Goal: Information Seeking & Learning: Learn about a topic

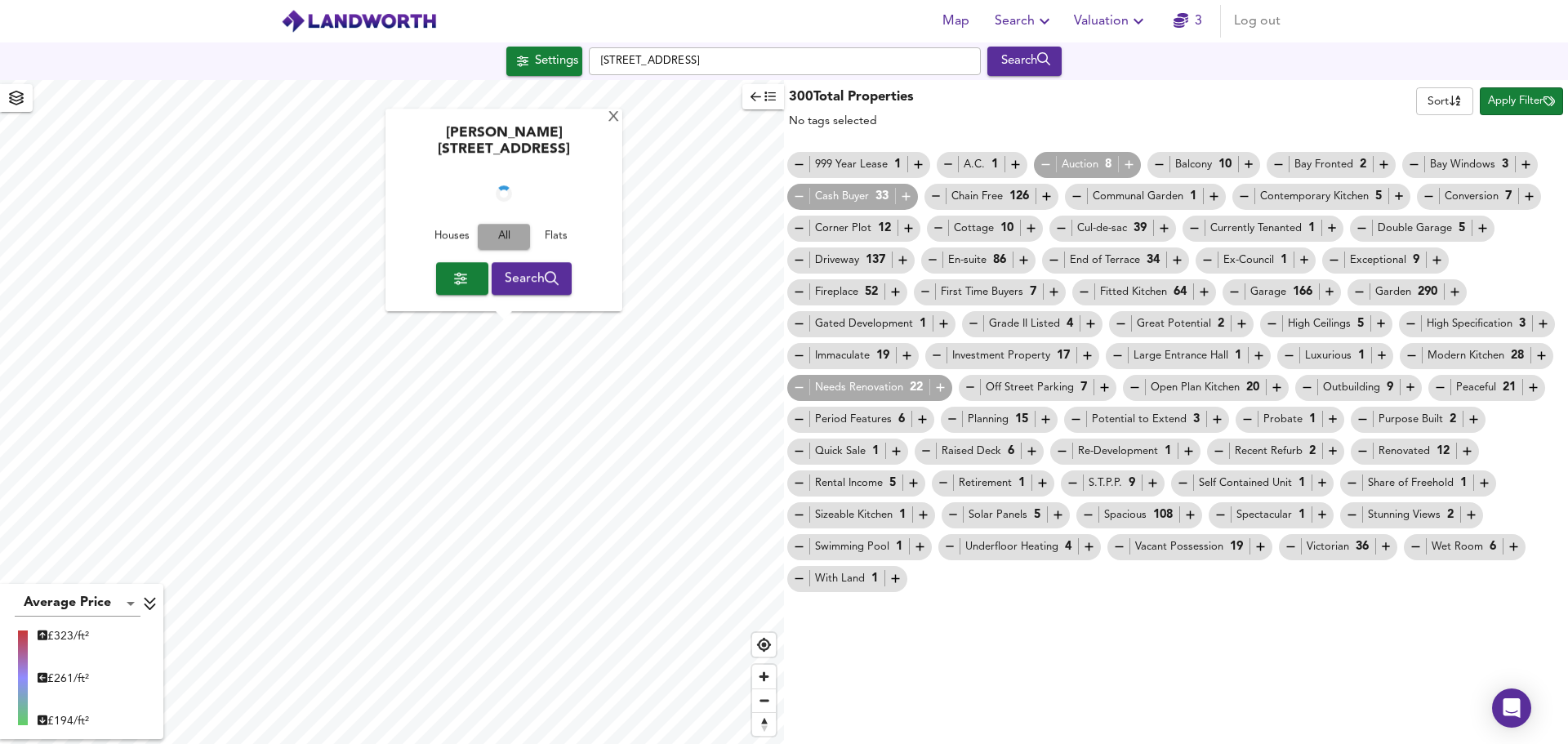
click at [500, 234] on span "All" at bounding box center [503, 237] width 36 height 18
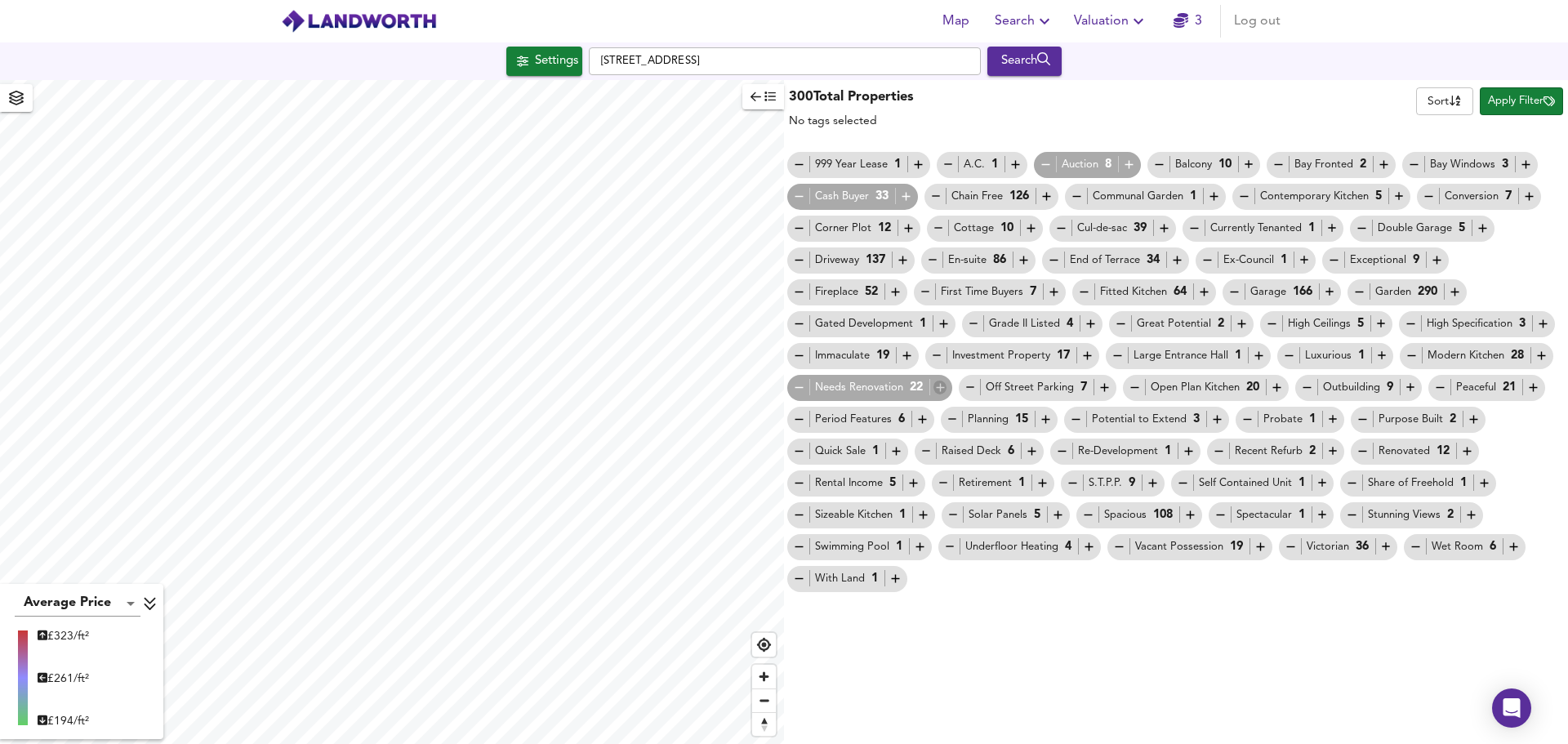
click at [936, 387] on icon "button" at bounding box center [940, 388] width 8 height 8
click at [1517, 102] on span "Apply Filter" at bounding box center [1522, 101] width 67 height 18
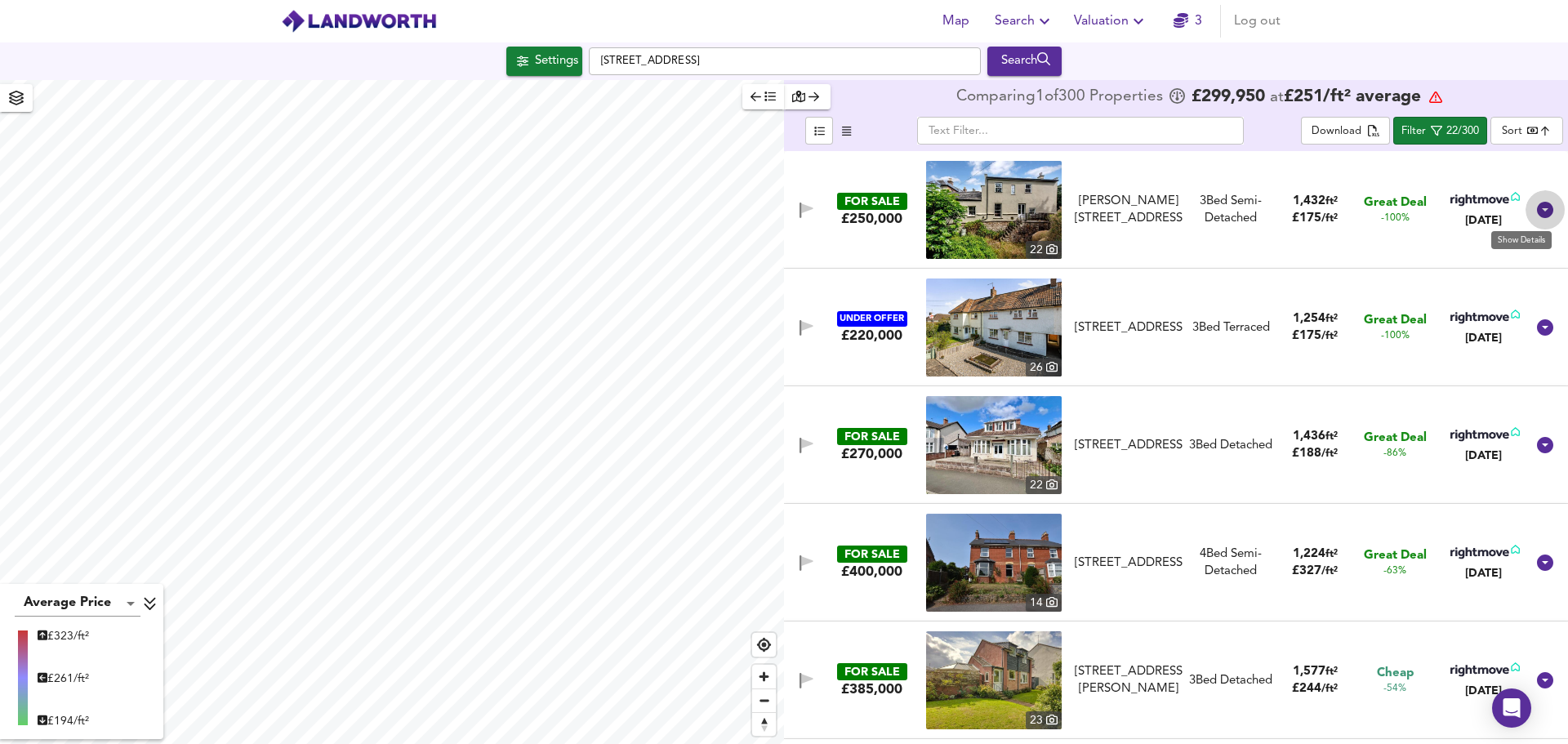
click at [1539, 211] on icon at bounding box center [1545, 210] width 17 height 17
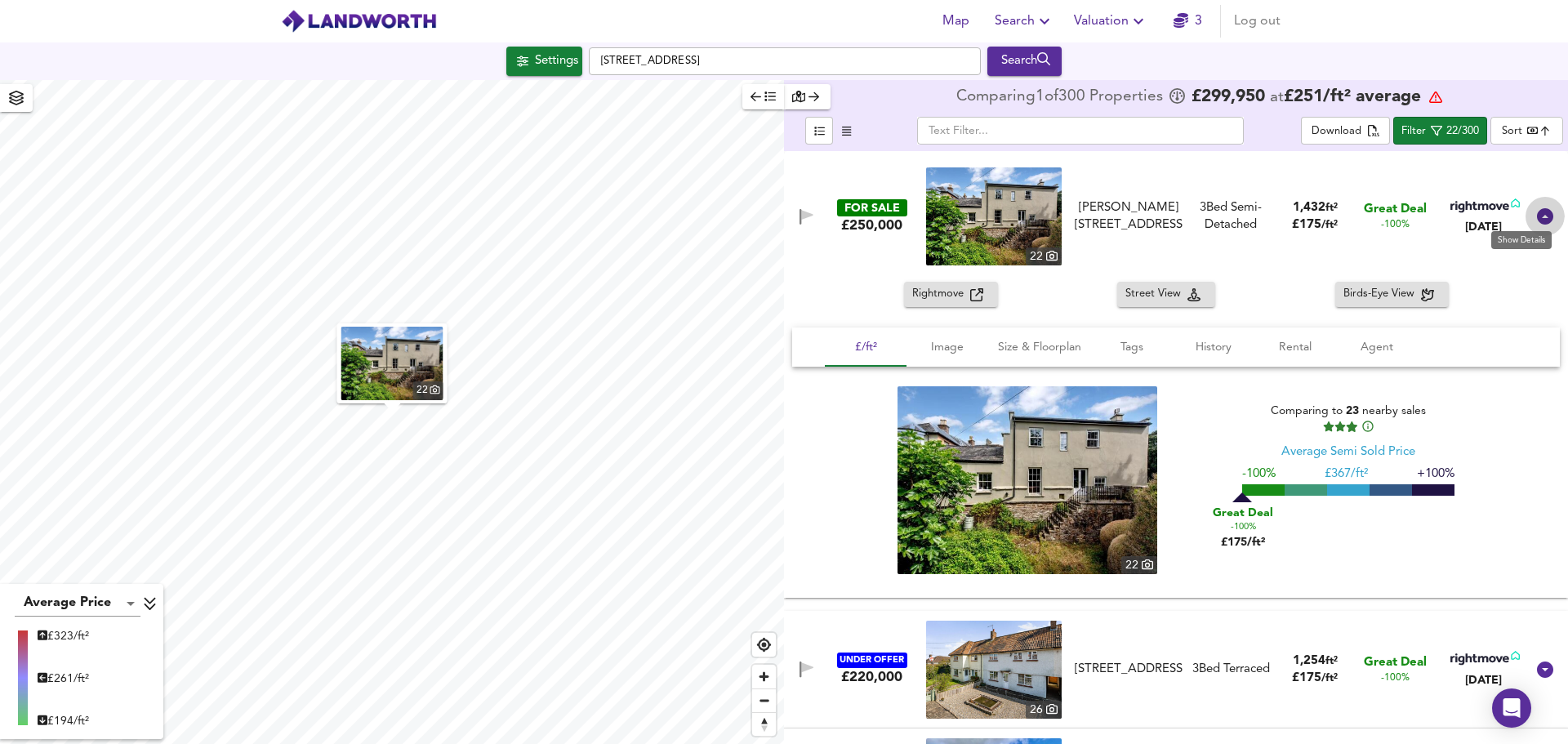
click at [1538, 217] on icon at bounding box center [1545, 216] width 19 height 19
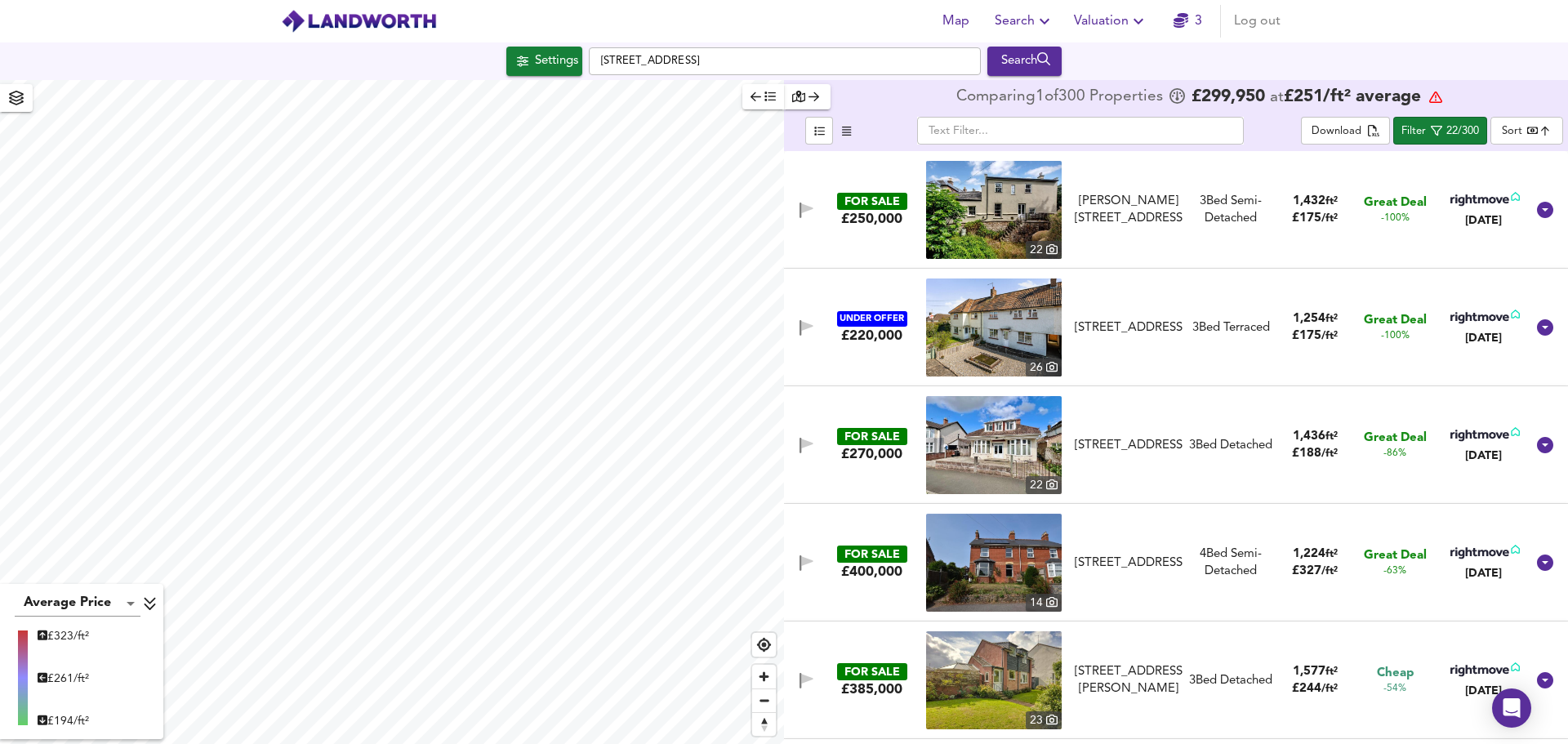
click at [1026, 215] on img at bounding box center [994, 210] width 135 height 98
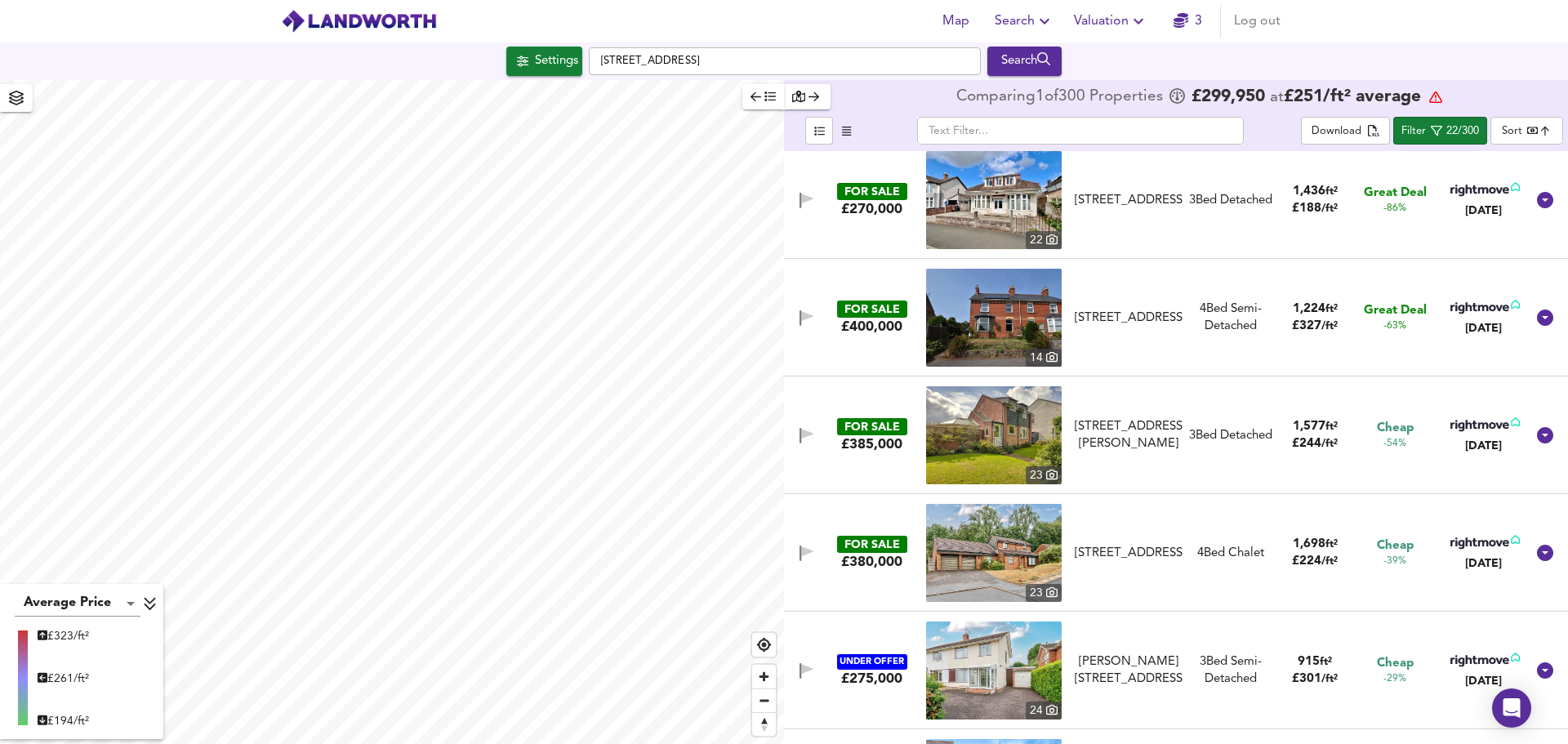
scroll to position [163, 0]
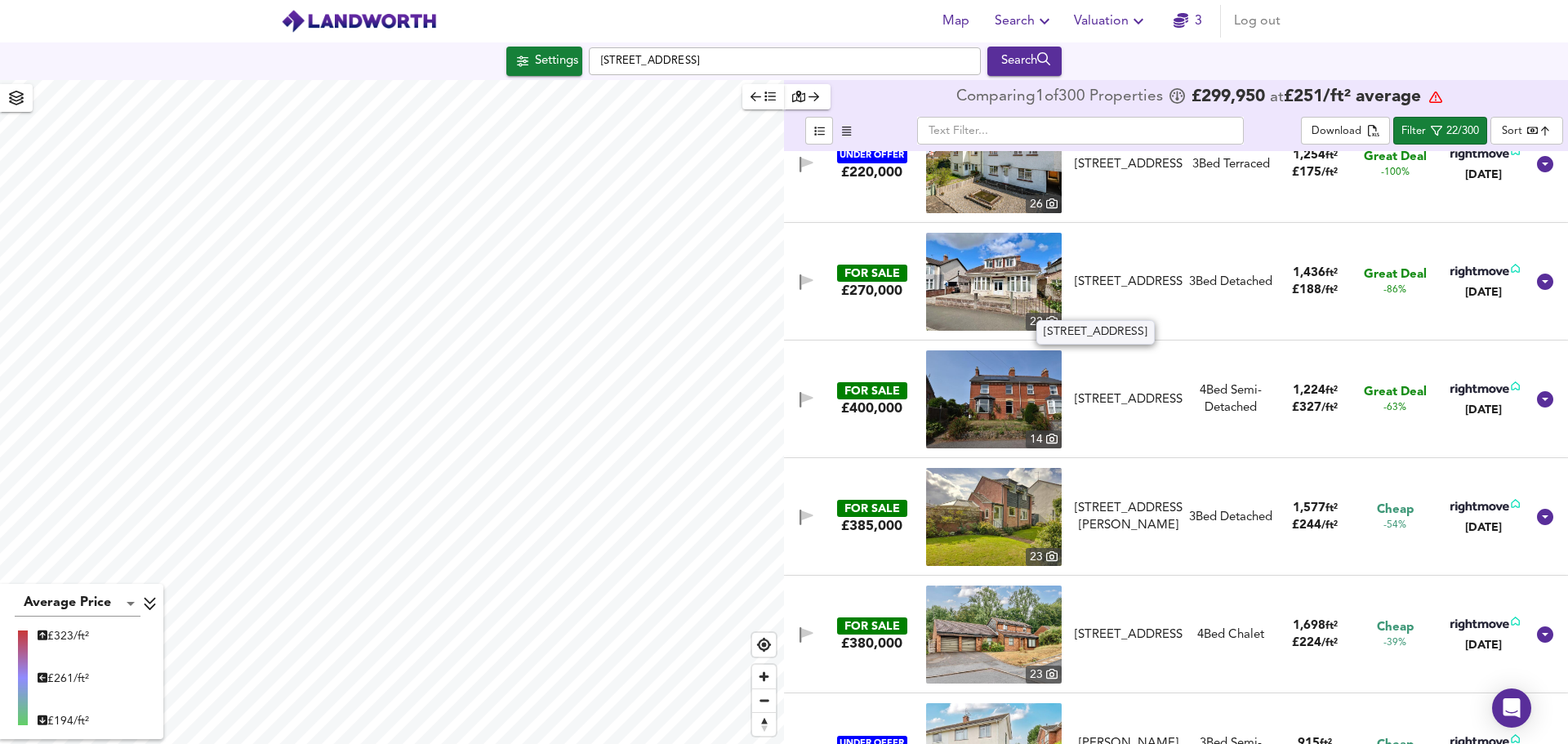
click at [1107, 277] on div "[STREET_ADDRESS]" at bounding box center [1128, 282] width 108 height 18
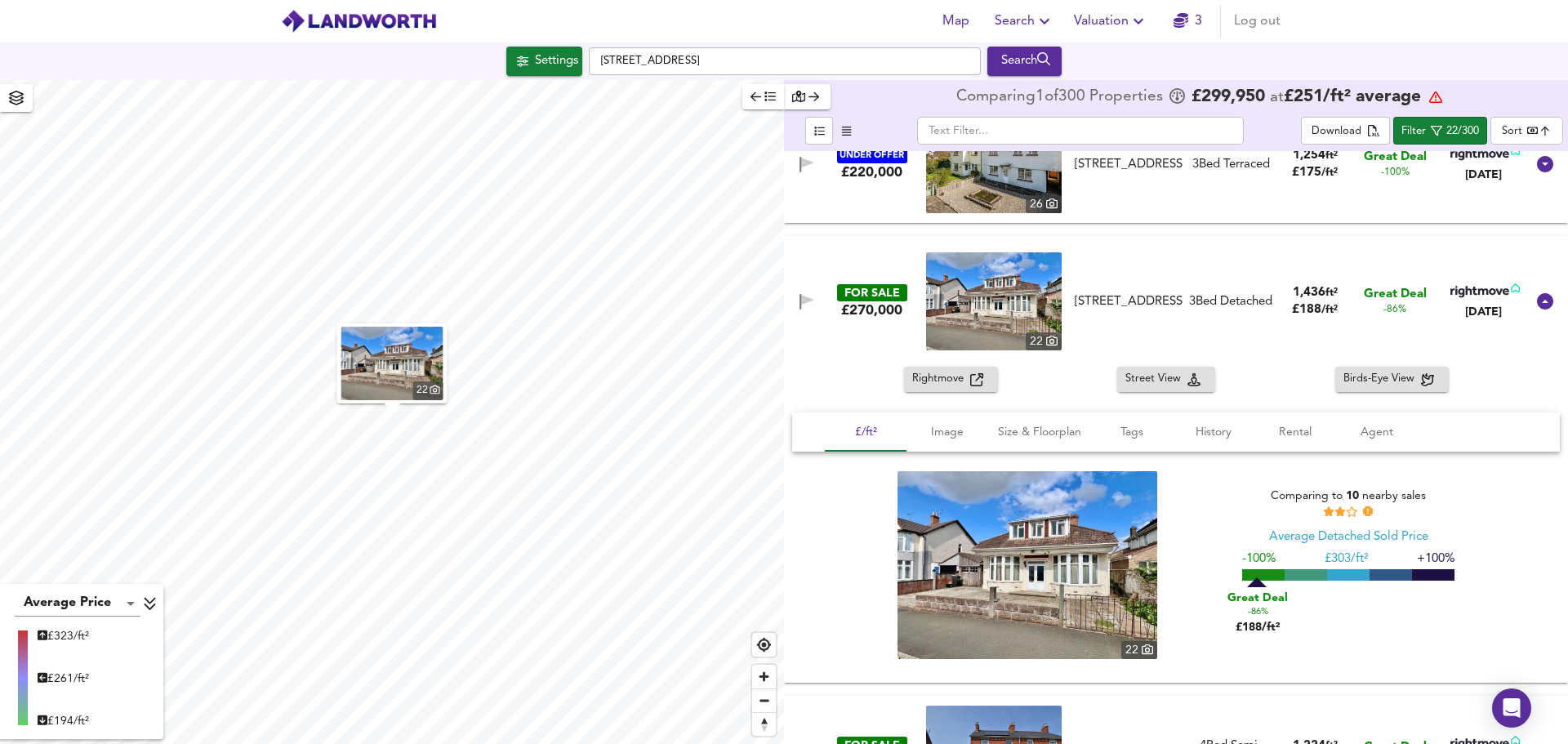
click at [1391, 377] on span "Birds-Eye View" at bounding box center [1382, 380] width 78 height 18
click at [1158, 380] on span "Street View" at bounding box center [1157, 380] width 62 height 18
click at [941, 376] on span "Rightmove" at bounding box center [941, 380] width 58 height 18
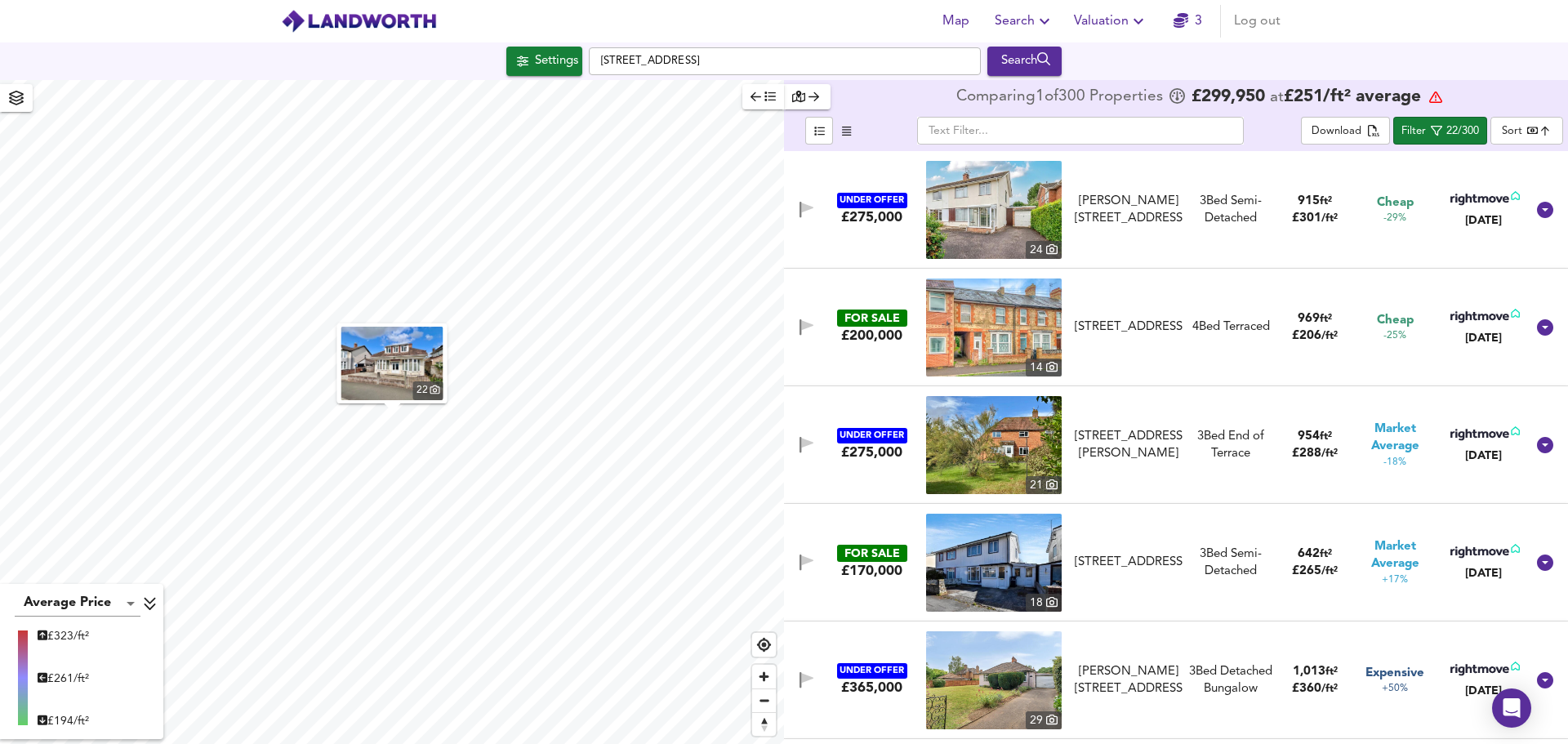
scroll to position [1062, 0]
click at [1036, 317] on img at bounding box center [994, 326] width 135 height 98
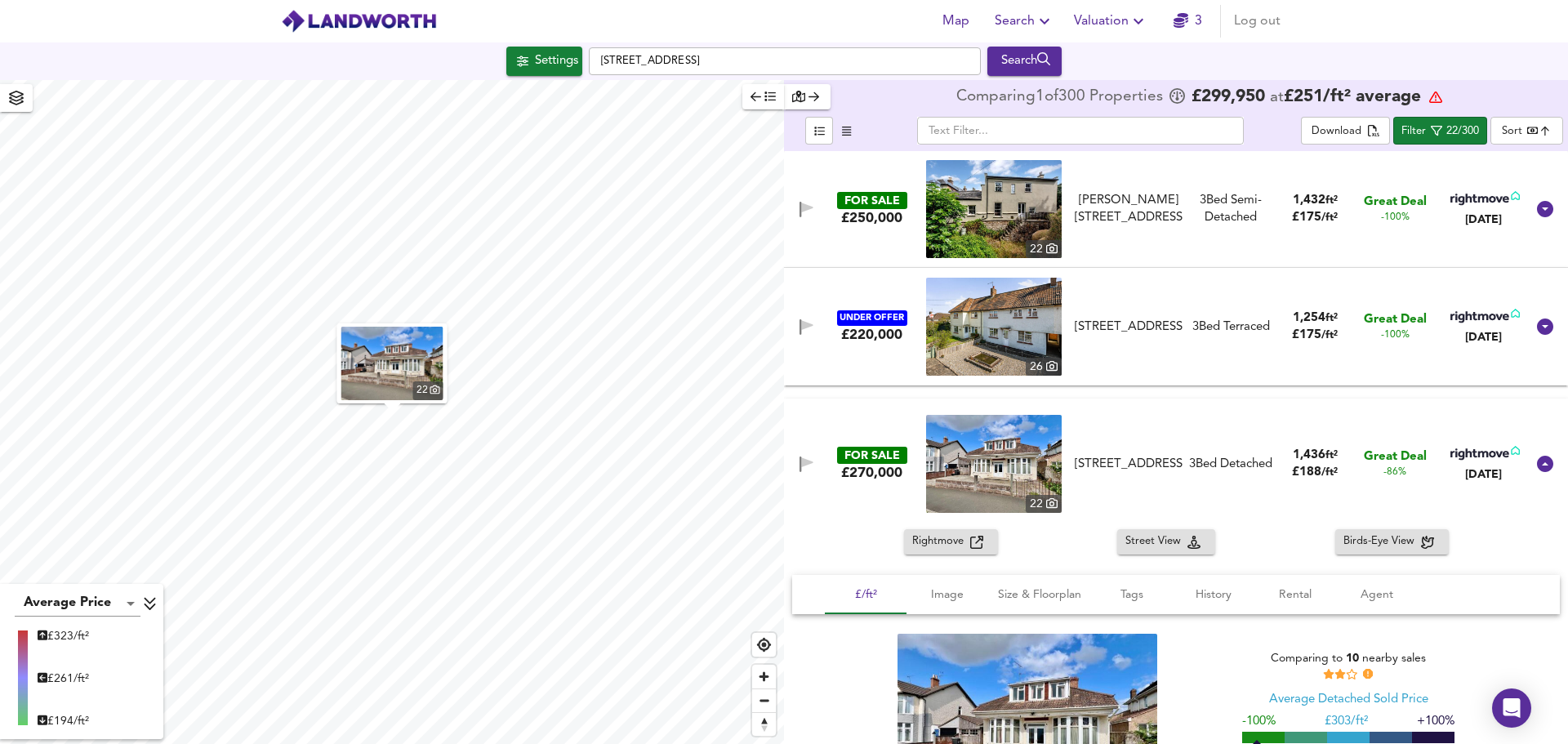
scroll to position [0, 0]
click at [1451, 130] on div "22/300" at bounding box center [1463, 132] width 33 height 18
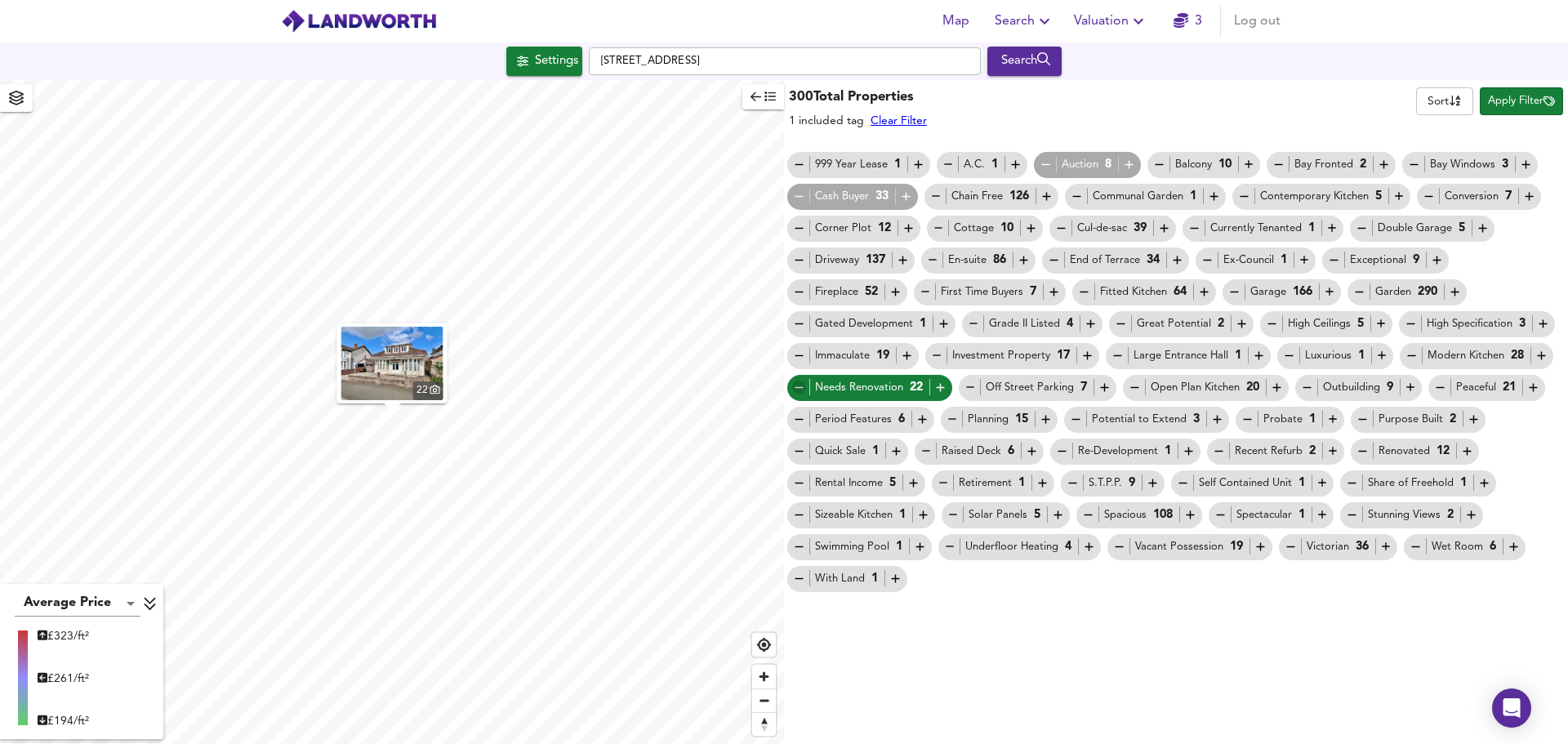
click at [799, 389] on icon "button" at bounding box center [799, 387] width 14 height 14
click at [801, 390] on icon "button" at bounding box center [799, 387] width 14 height 14
click at [797, 198] on icon "button" at bounding box center [799, 196] width 14 height 14
click at [796, 198] on icon "button" at bounding box center [799, 196] width 14 height 14
click at [797, 386] on icon "button" at bounding box center [799, 387] width 14 height 14
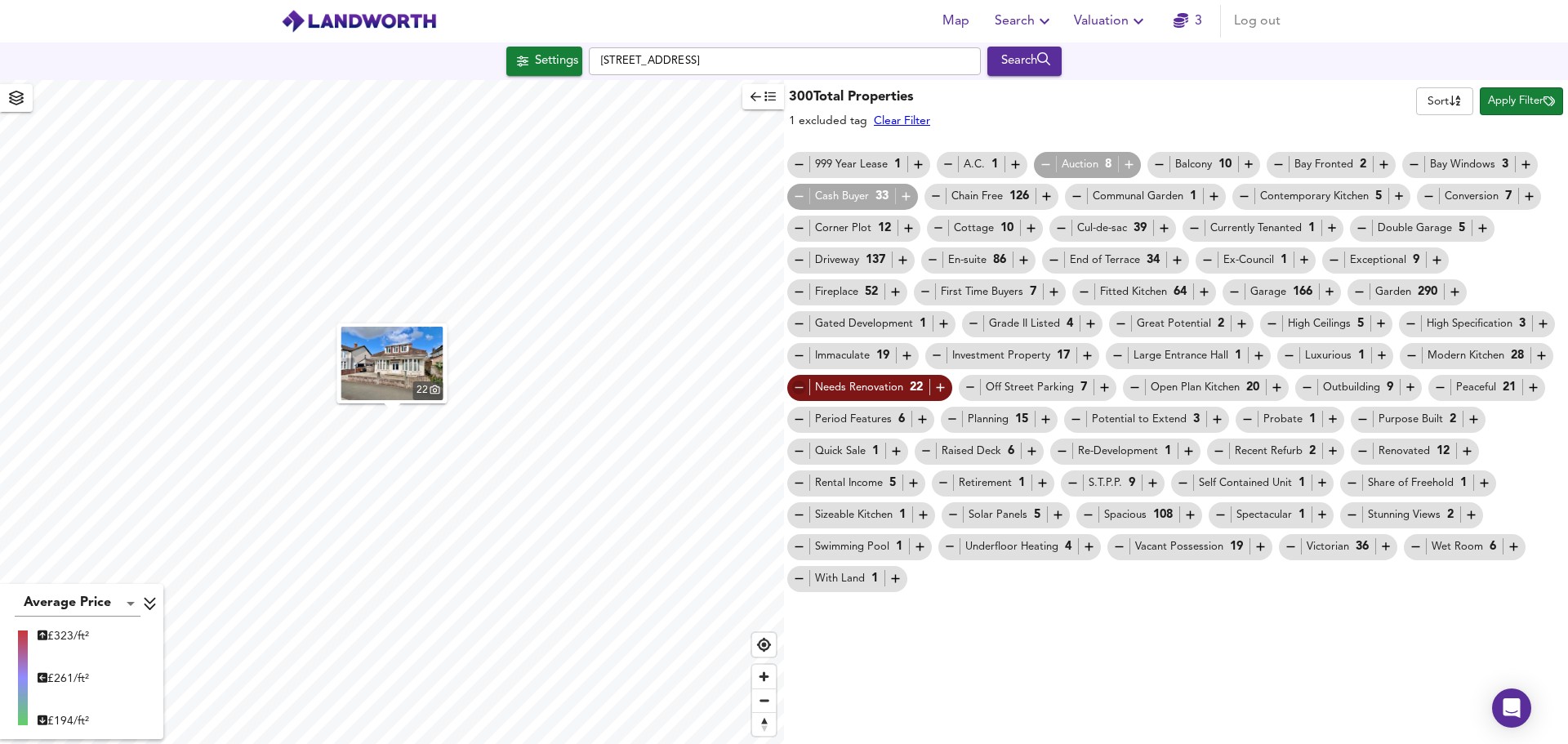
click at [800, 387] on icon "button" at bounding box center [799, 387] width 8 height 1
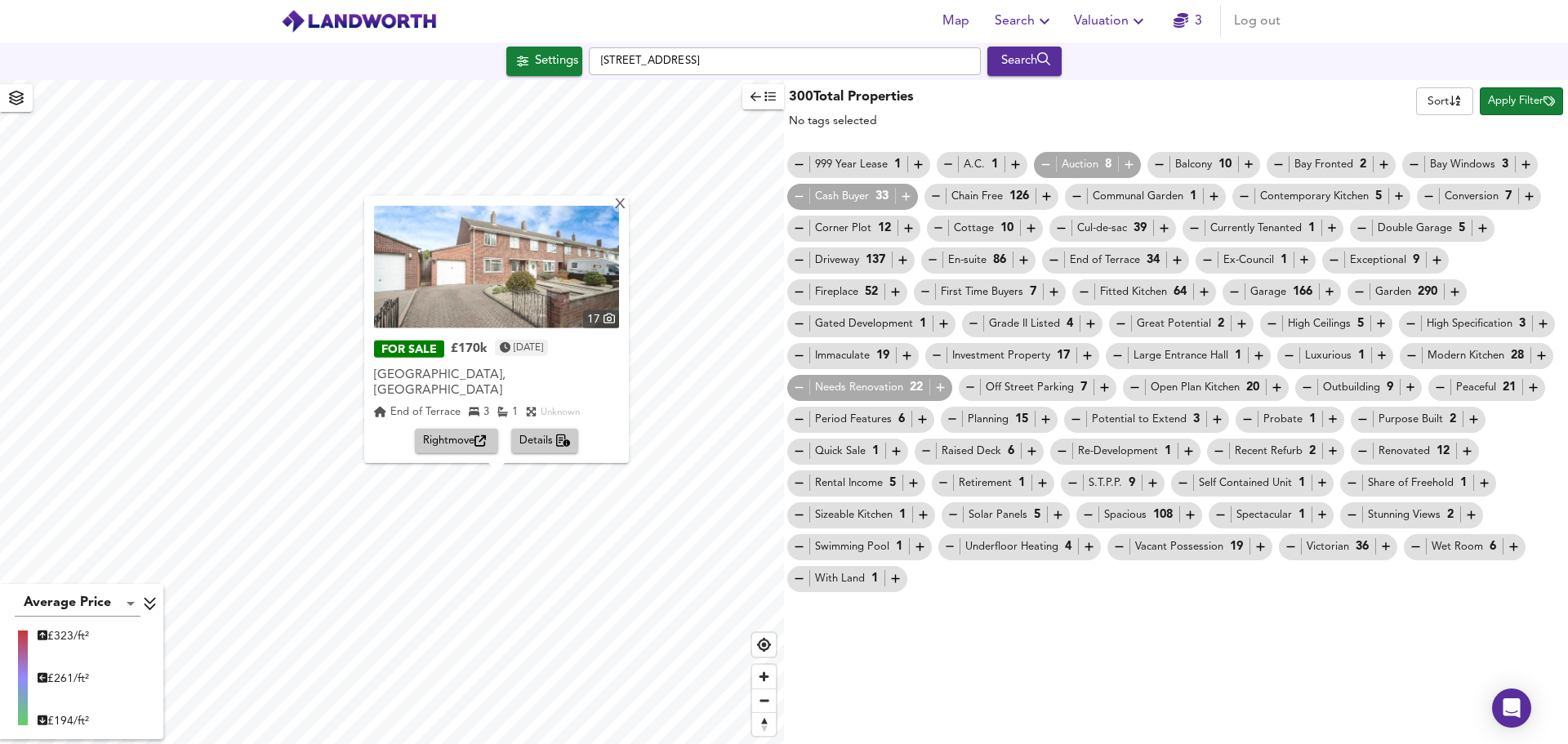
click at [455, 438] on span "Rightmove" at bounding box center [456, 441] width 67 height 18
click at [1041, 162] on icon "button" at bounding box center [1046, 165] width 14 height 14
click at [1123, 162] on icon "button" at bounding box center [1129, 165] width 14 height 14
click at [1042, 165] on icon "button" at bounding box center [1046, 164] width 8 height 1
click at [859, 388] on div "Needs Renovation 22" at bounding box center [870, 387] width 155 height 18
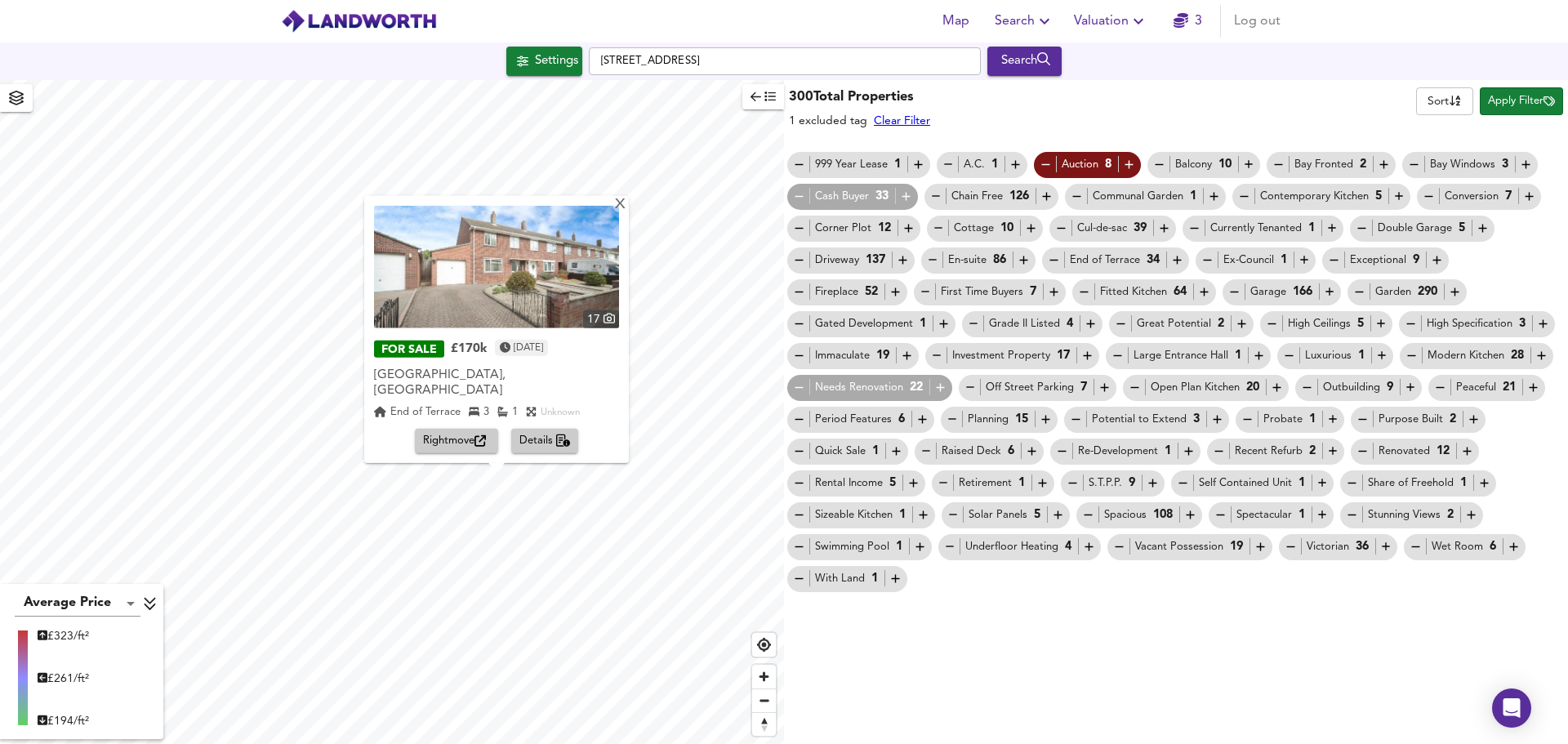
click at [859, 388] on div "Needs Renovation 22" at bounding box center [870, 387] width 155 height 18
click at [936, 390] on icon "button" at bounding box center [940, 387] width 14 height 14
click at [908, 191] on icon "button" at bounding box center [906, 196] width 14 height 14
click at [1503, 102] on span "Apply Filter" at bounding box center [1522, 101] width 67 height 18
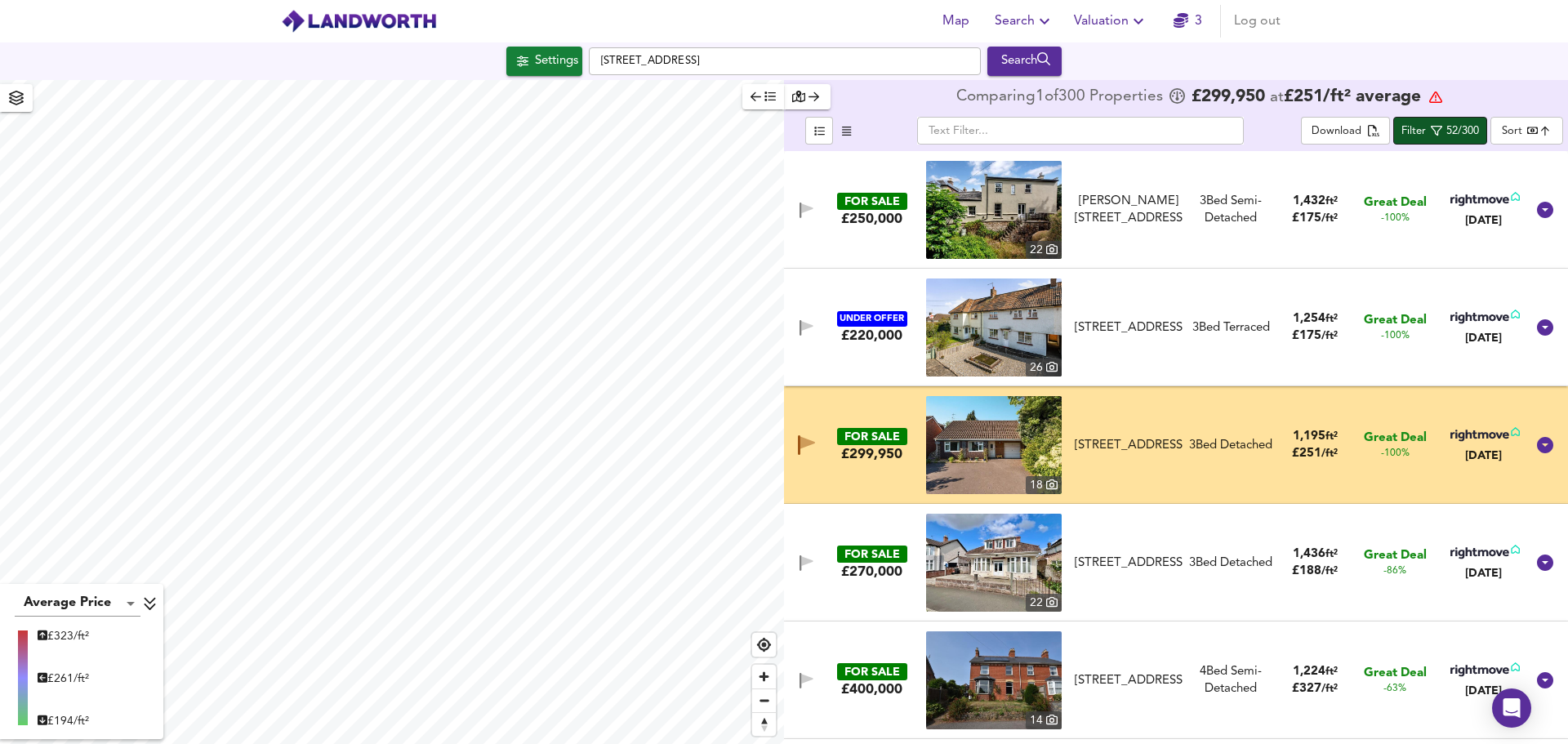
click at [1432, 130] on icon "button" at bounding box center [1437, 131] width 12 height 12
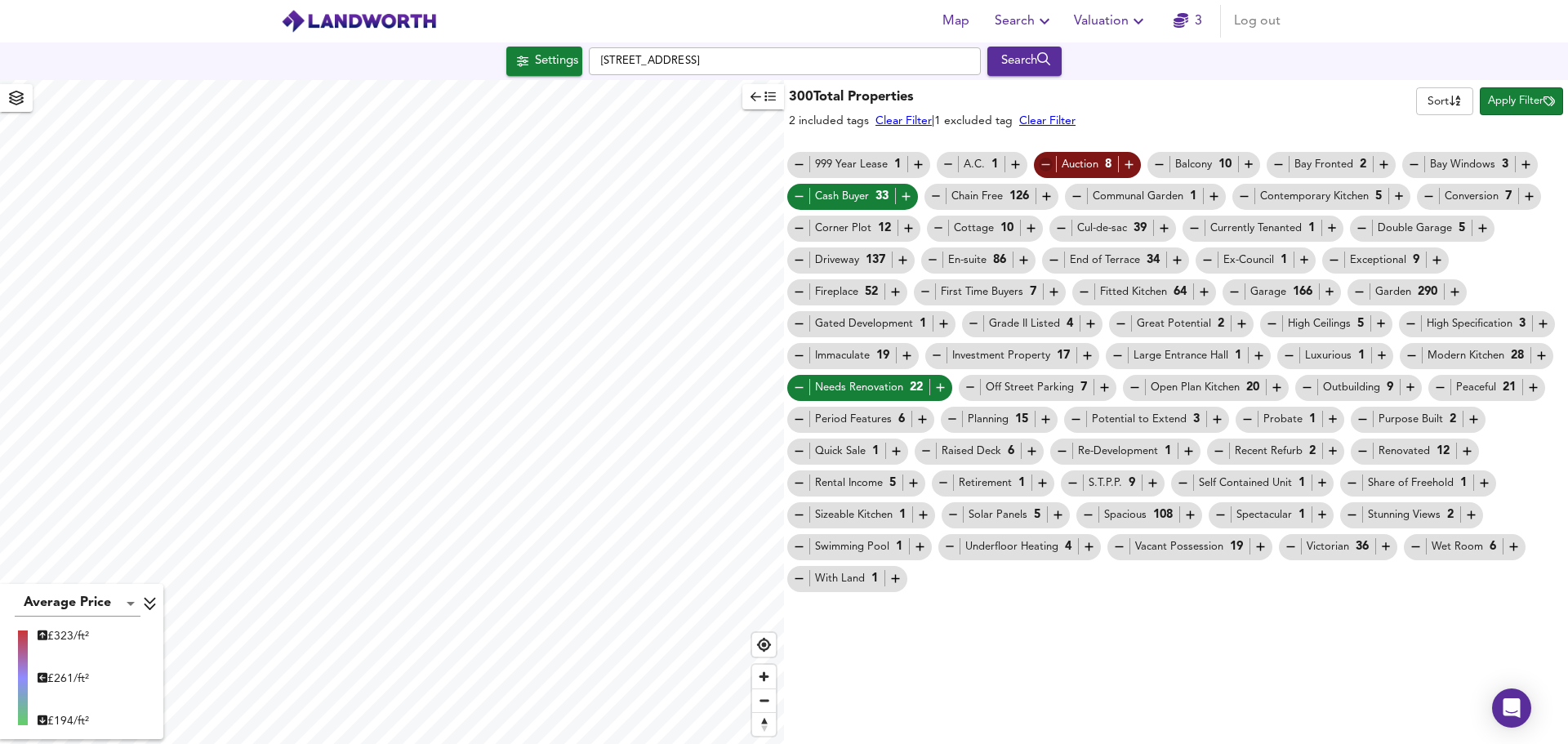
click at [1040, 162] on icon "button" at bounding box center [1046, 165] width 14 height 14
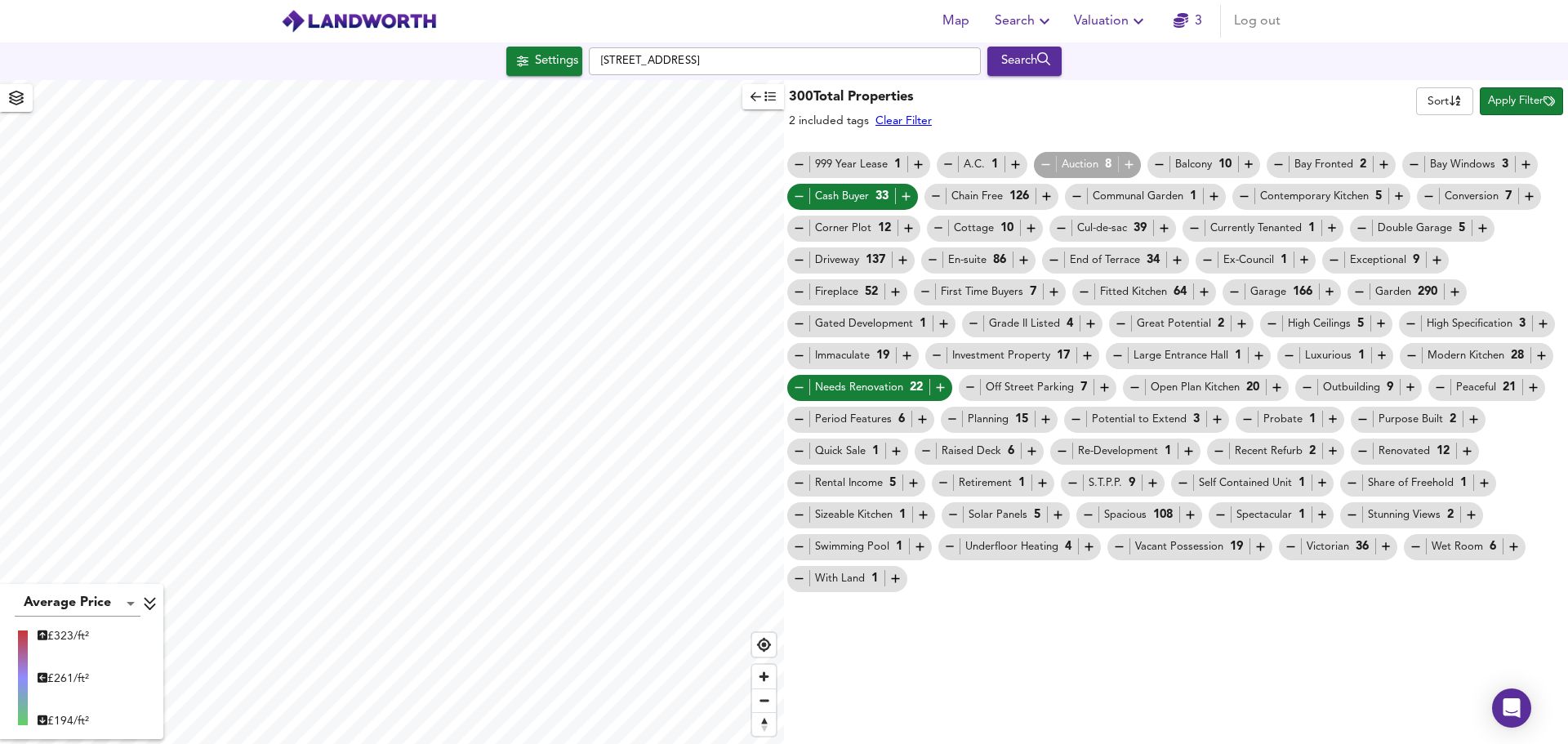
click at [1040, 162] on icon "button" at bounding box center [1046, 165] width 14 height 14
click at [1070, 164] on div "Auction 8" at bounding box center [1087, 165] width 97 height 18
click at [1067, 164] on div "Auction 8" at bounding box center [1087, 165] width 97 height 18
click at [1042, 164] on icon "button" at bounding box center [1046, 164] width 8 height 1
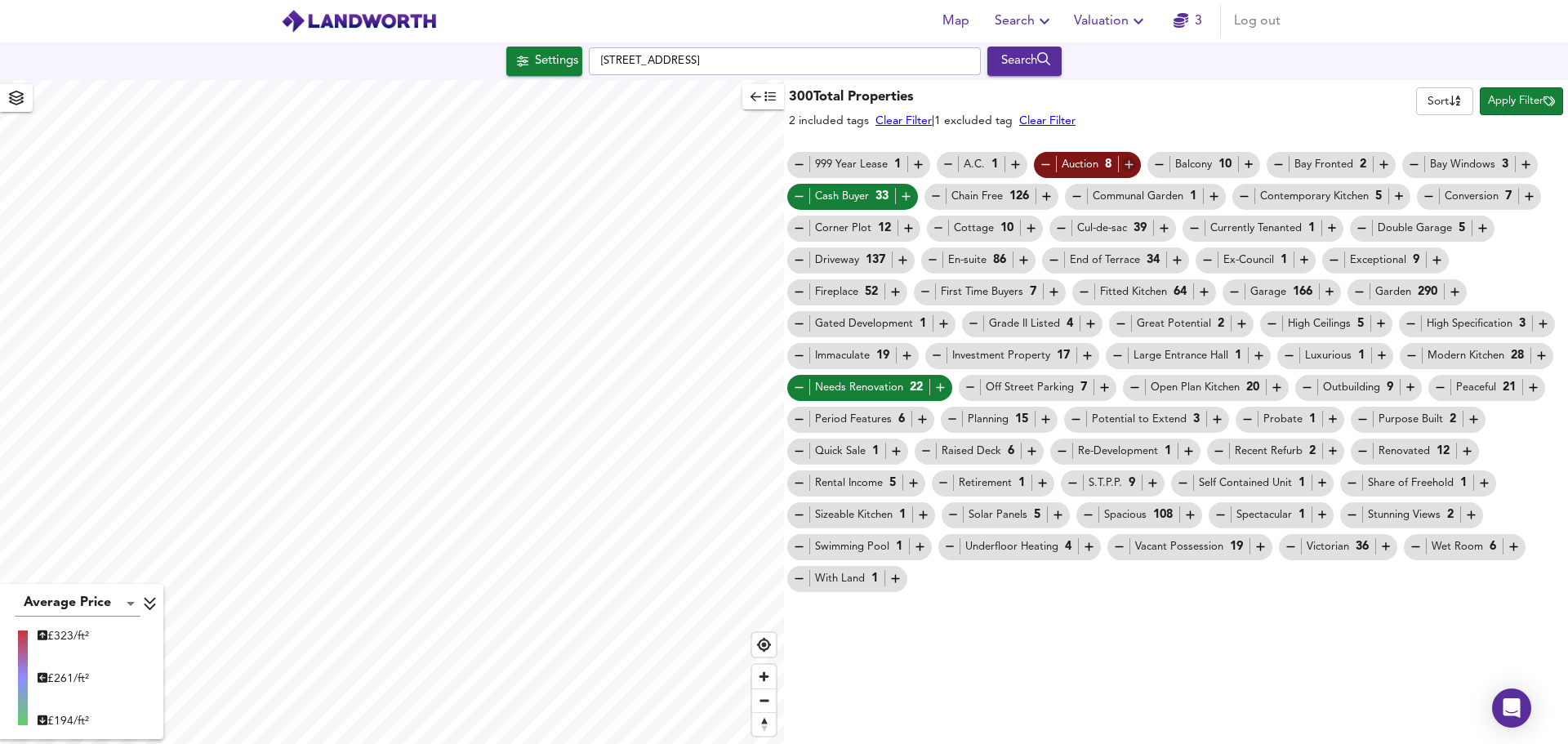
click at [1123, 166] on icon "button" at bounding box center [1129, 165] width 14 height 14
click at [1042, 164] on icon "button" at bounding box center [1046, 164] width 8 height 1
click at [1041, 194] on icon "button" at bounding box center [1046, 196] width 14 height 14
click at [975, 324] on icon "button" at bounding box center [974, 324] width 14 height 14
click at [1213, 419] on icon "button" at bounding box center [1217, 420] width 8 height 8
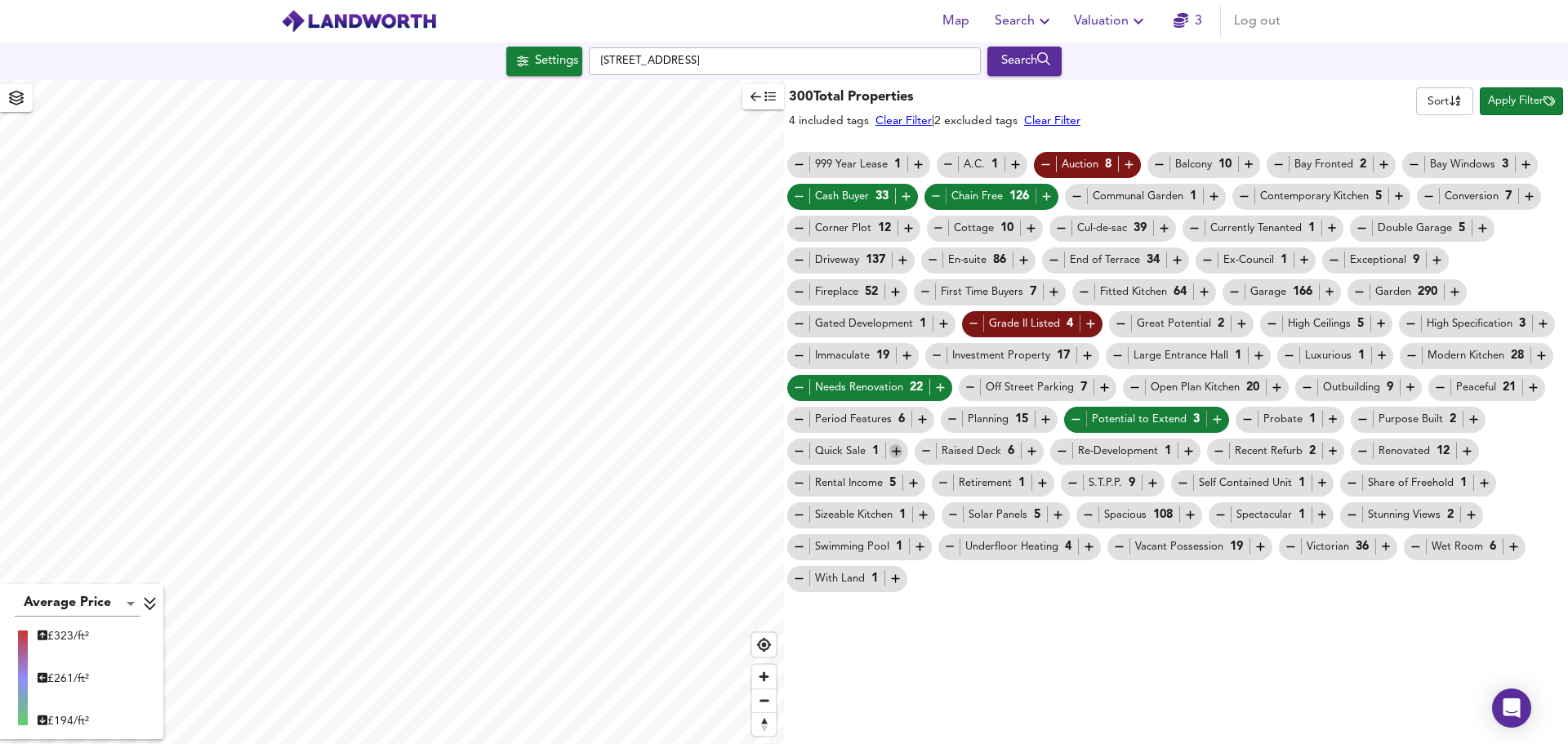
click at [894, 454] on icon "button" at bounding box center [896, 452] width 8 height 8
click at [1348, 483] on icon "button" at bounding box center [1352, 483] width 8 height 1
click at [1112, 546] on icon "button" at bounding box center [1119, 547] width 14 height 14
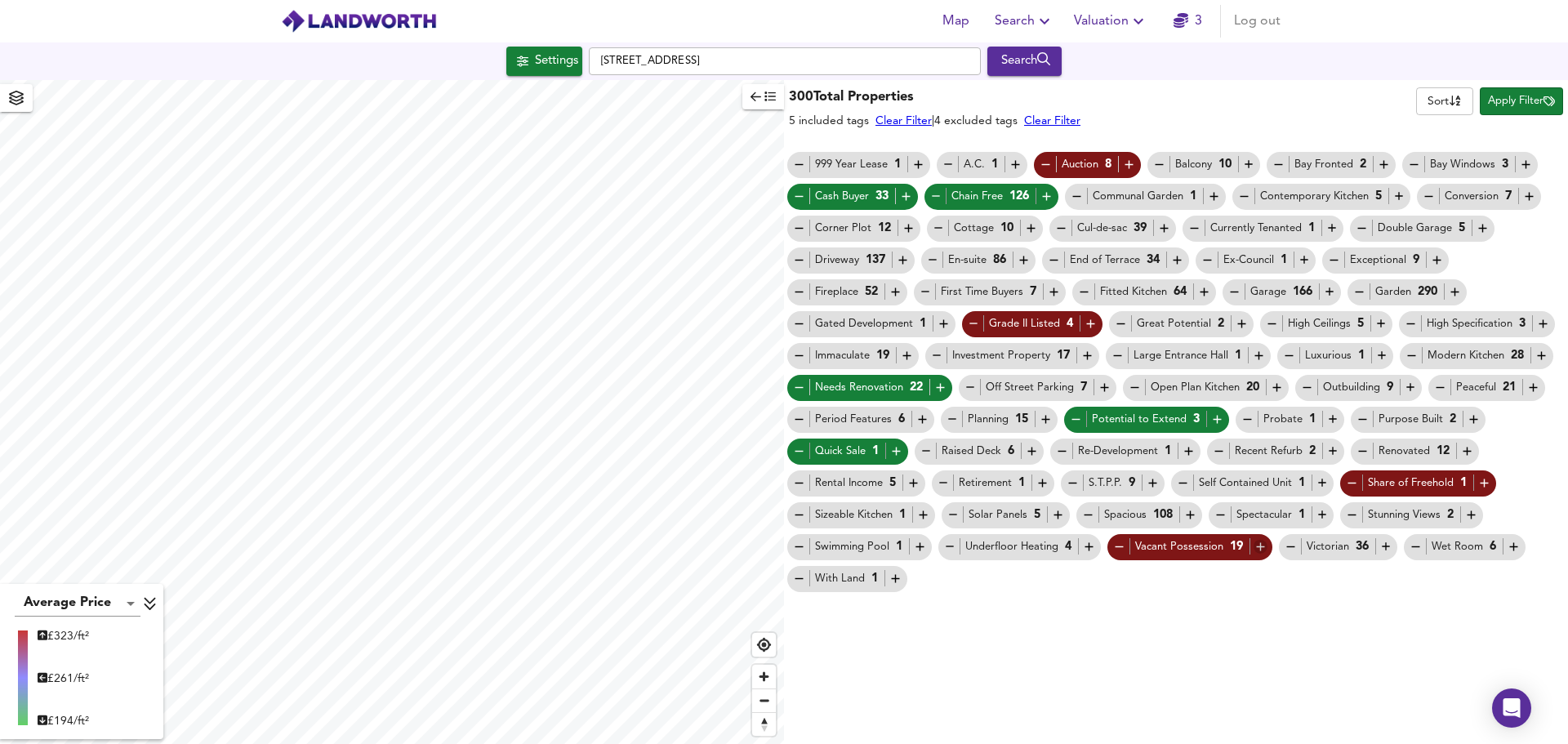
click at [1256, 547] on icon "button" at bounding box center [1260, 548] width 8 height 8
click at [1525, 103] on span "Apply Filter" at bounding box center [1522, 101] width 67 height 18
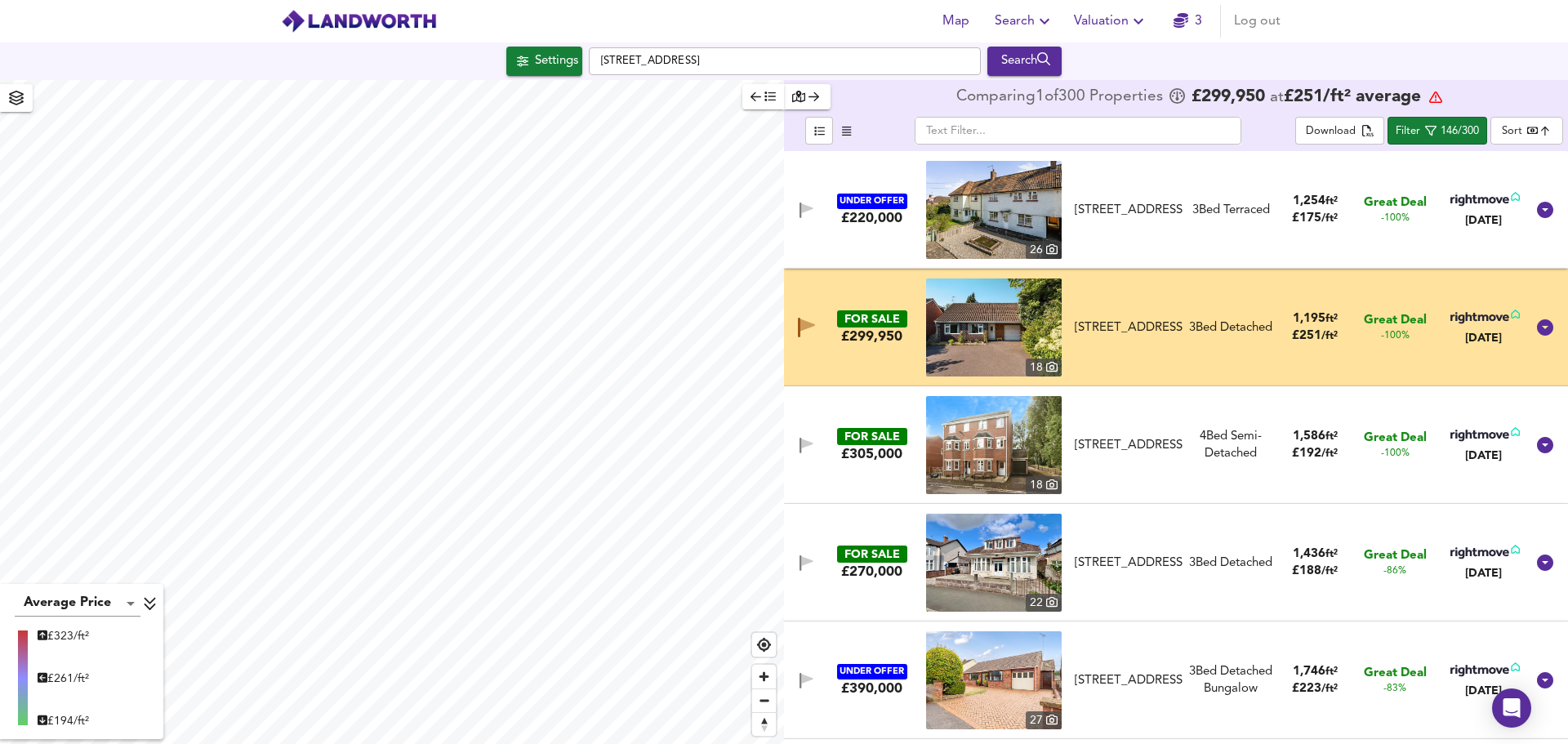
click at [1004, 438] on img at bounding box center [994, 445] width 135 height 98
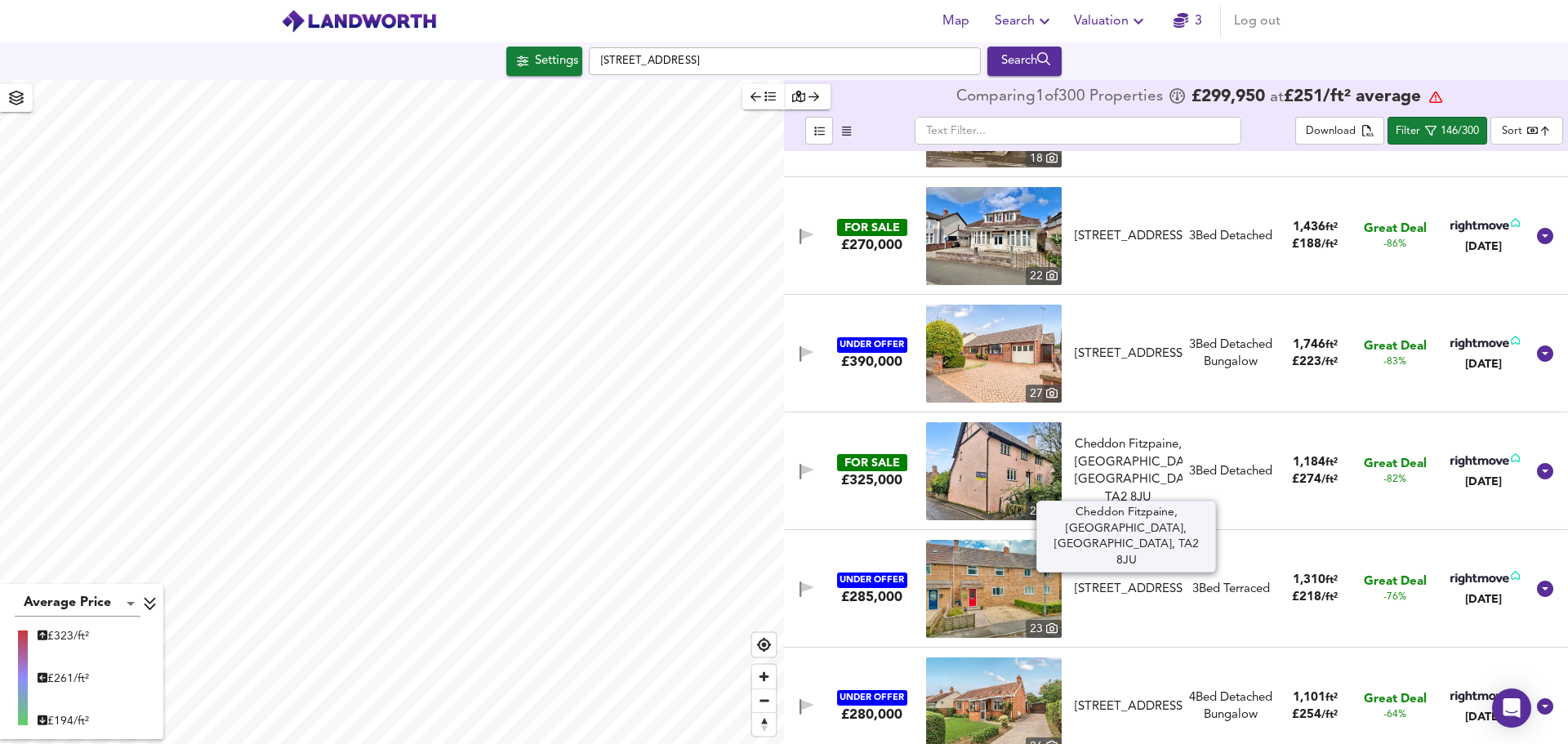
click at [1128, 472] on div "Cheddon Fitzpaine, [GEOGRAPHIC_DATA], [GEOGRAPHIC_DATA], TA2 8JU" at bounding box center [1128, 471] width 108 height 70
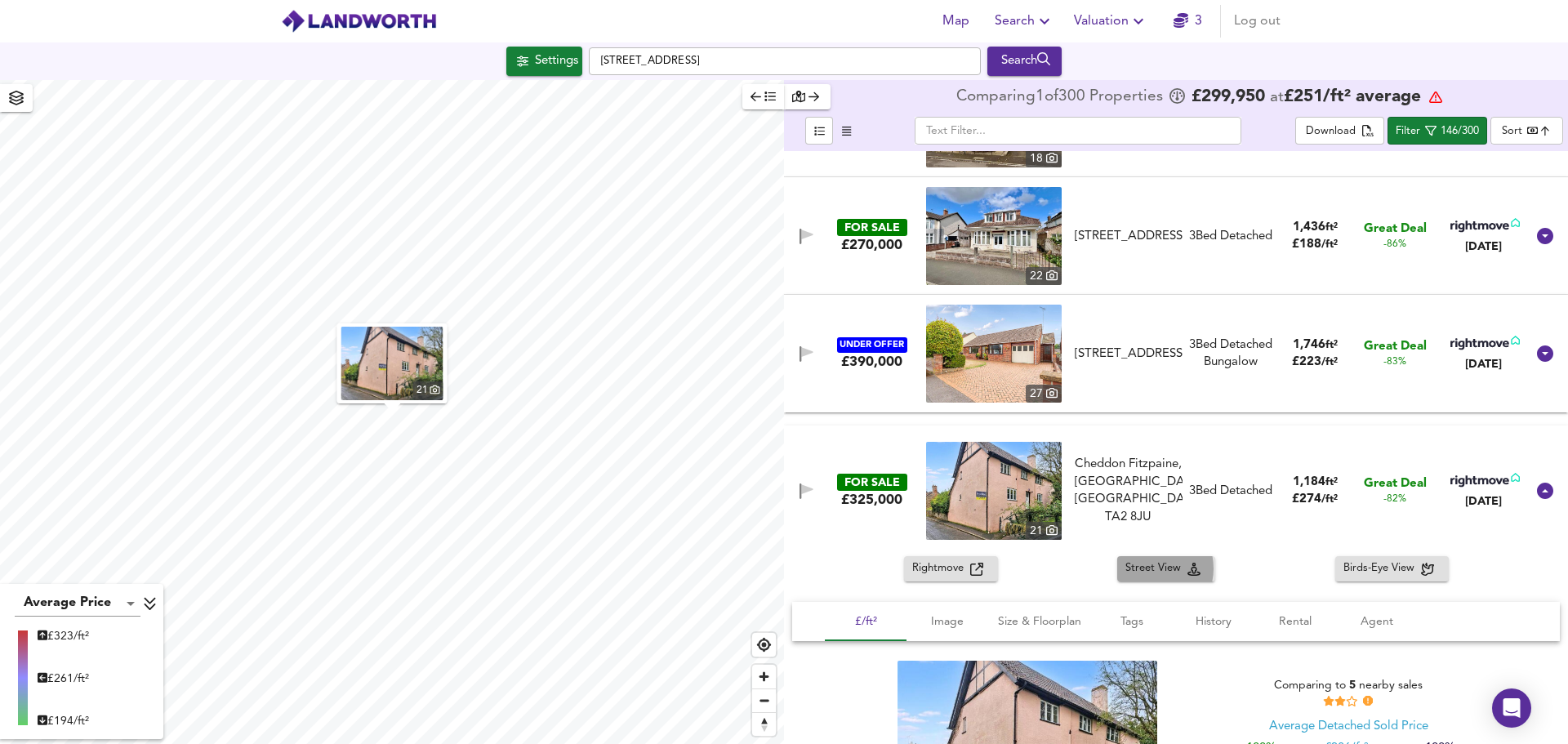
click at [1149, 568] on span "Street View" at bounding box center [1157, 568] width 62 height 18
drag, startPoint x: 1149, startPoint y: 565, endPoint x: 1190, endPoint y: 542, distance: 47.0
click at [1238, 522] on div "FOR SALE £325,000 21 Cheddon Fitzpaine, [GEOGRAPHIC_DATA] [GEOGRAPHIC_DATA] 3 B…" at bounding box center [1176, 649] width 784 height 447
click at [944, 566] on span "Rightmove" at bounding box center [941, 568] width 58 height 18
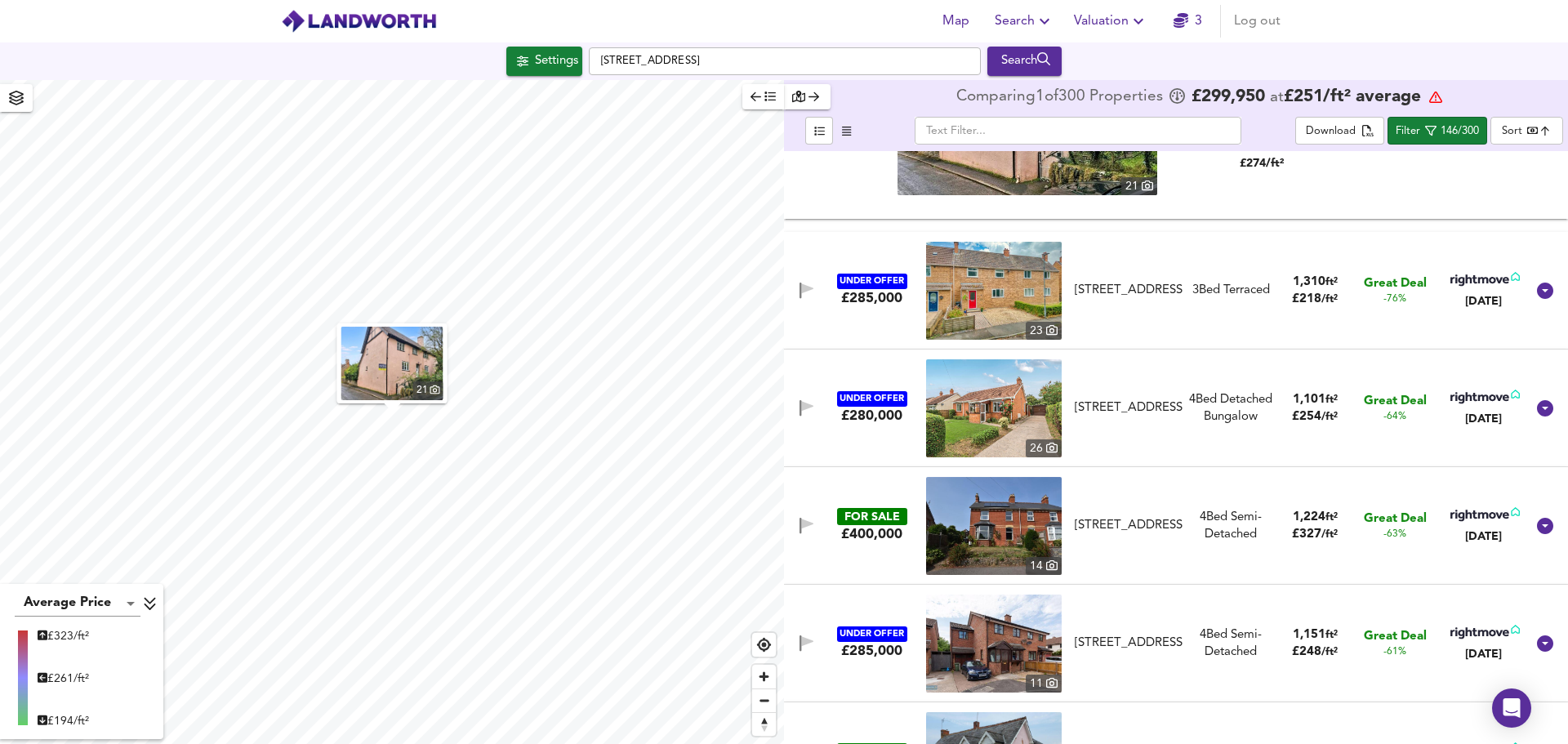
scroll to position [1307, 0]
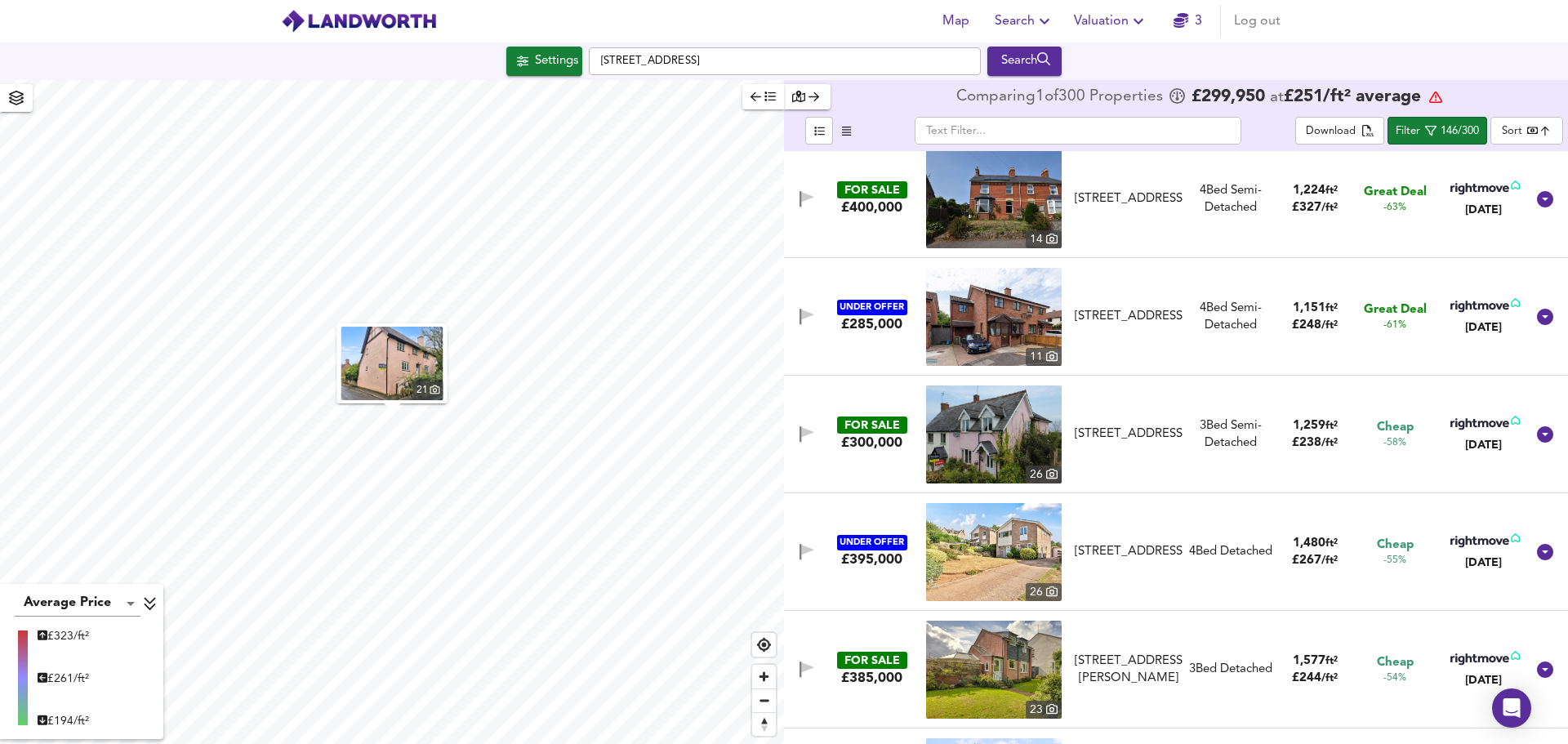
click at [1392, 442] on span "-58%" at bounding box center [1395, 443] width 23 height 14
